Goal: Task Accomplishment & Management: Use online tool/utility

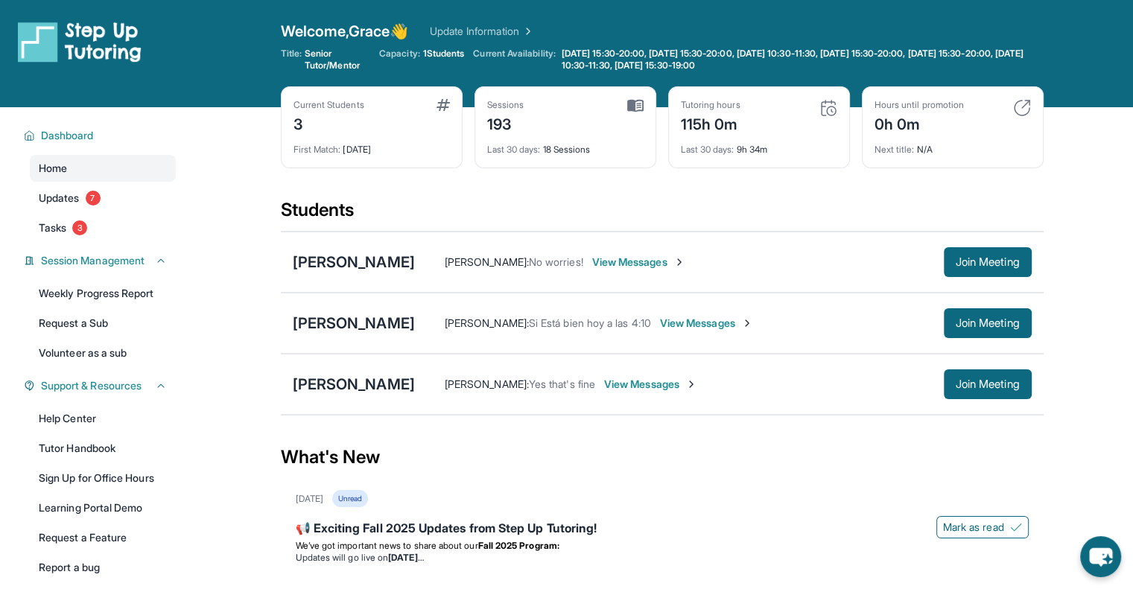
click at [561, 205] on div "Students" at bounding box center [662, 214] width 762 height 33
click at [543, 247] on div "[PERSON_NAME] : No worries! View Messages Join Meeting" at bounding box center [723, 262] width 617 height 30
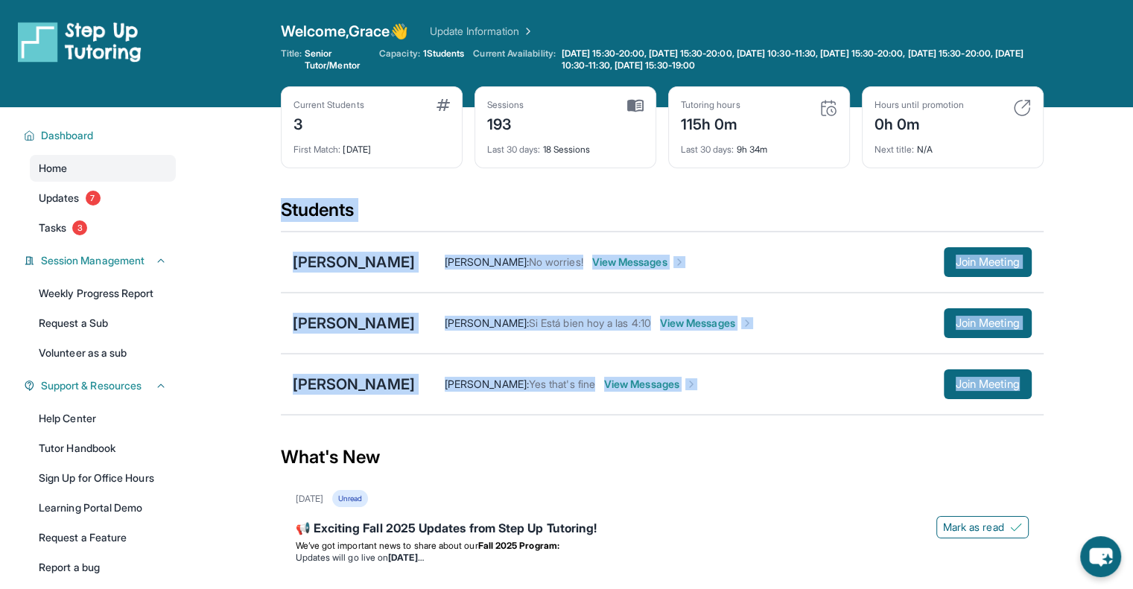
drag, startPoint x: 282, startPoint y: 208, endPoint x: 1072, endPoint y: 395, distance: 812.0
click at [561, 395] on main "Current Students 3 First Match : [DATE] Sessions 193 Last 30 days : 18 Sessions…" at bounding box center [662, 567] width 942 height 921
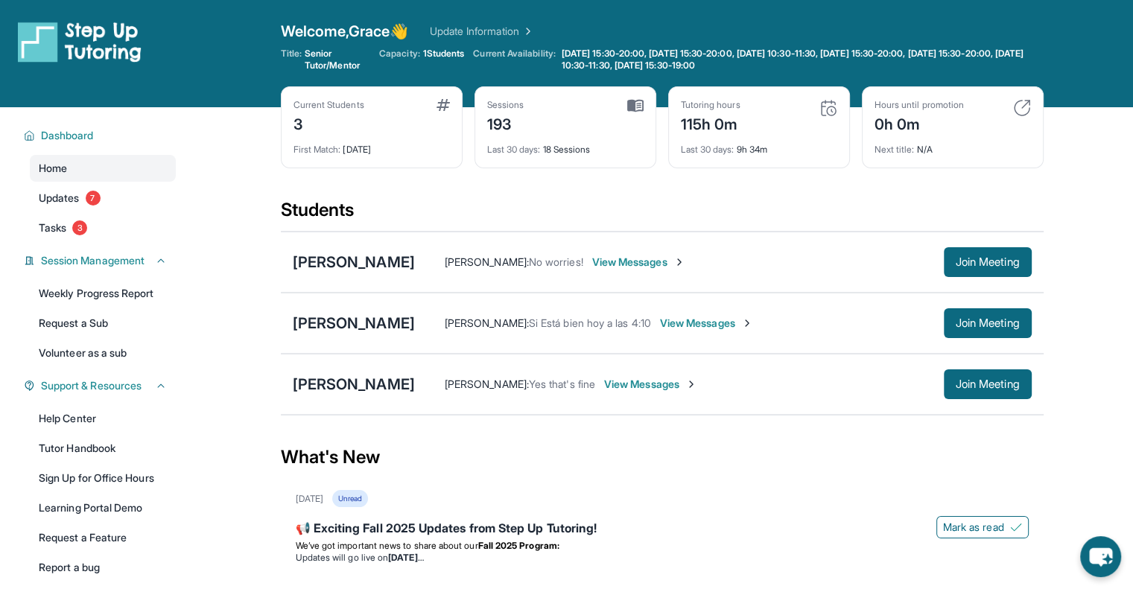
click at [561, 399] on div "[PERSON_NAME] [PERSON_NAME] : Yes that's fine View Messages Join Meeting" at bounding box center [662, 384] width 762 height 61
click at [561, 395] on button "Join Meeting" at bounding box center [987, 384] width 88 height 30
